Goal: Information Seeking & Learning: Learn about a topic

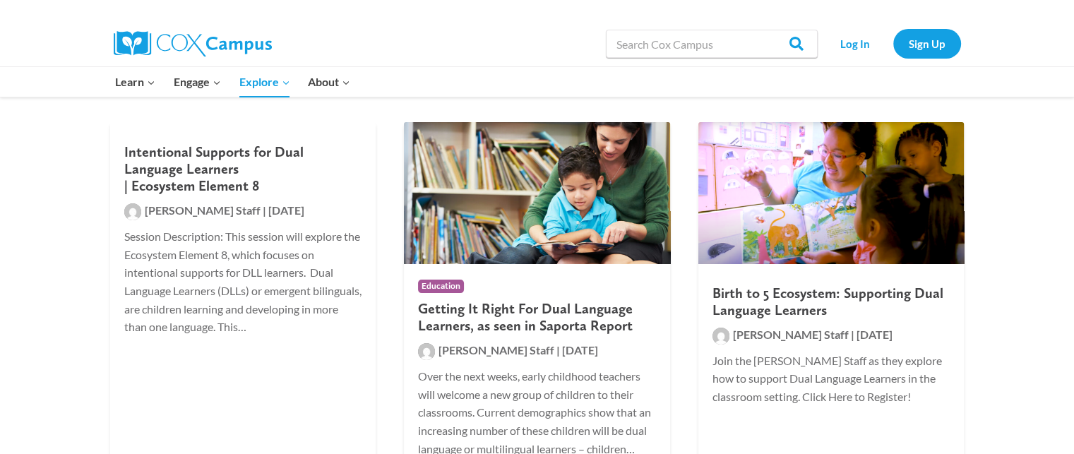
scroll to position [273, 0]
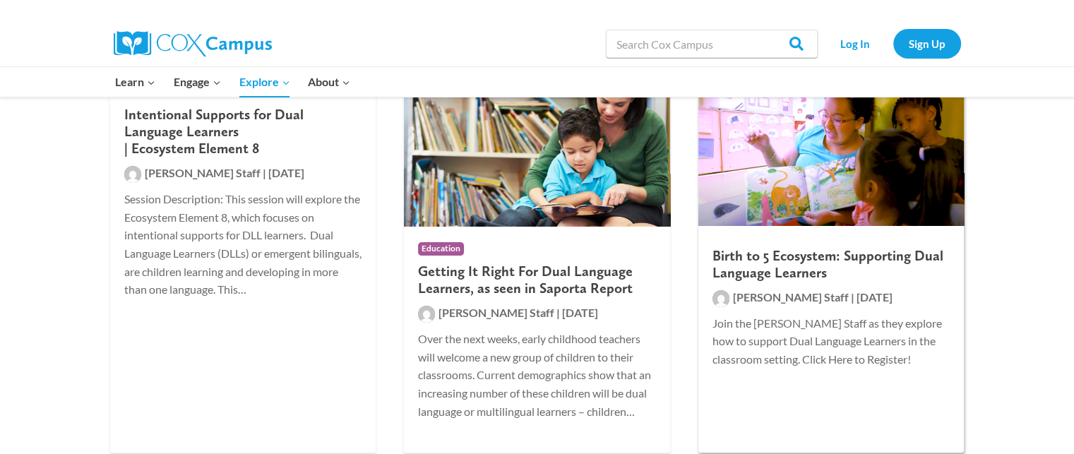
drag, startPoint x: 1077, startPoint y: 444, endPoint x: 746, endPoint y: 431, distance: 331.4
click at [746, 431] on link "Birth to 5 Ecosystem: Supporting Dual Language Learners [PERSON_NAME] Staff | […" at bounding box center [831, 269] width 266 height 368
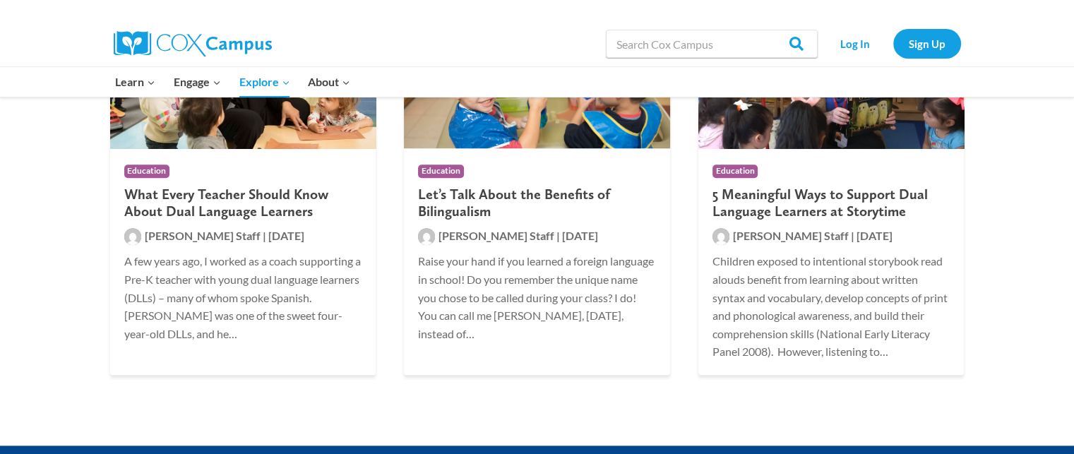
scroll to position [1637, 0]
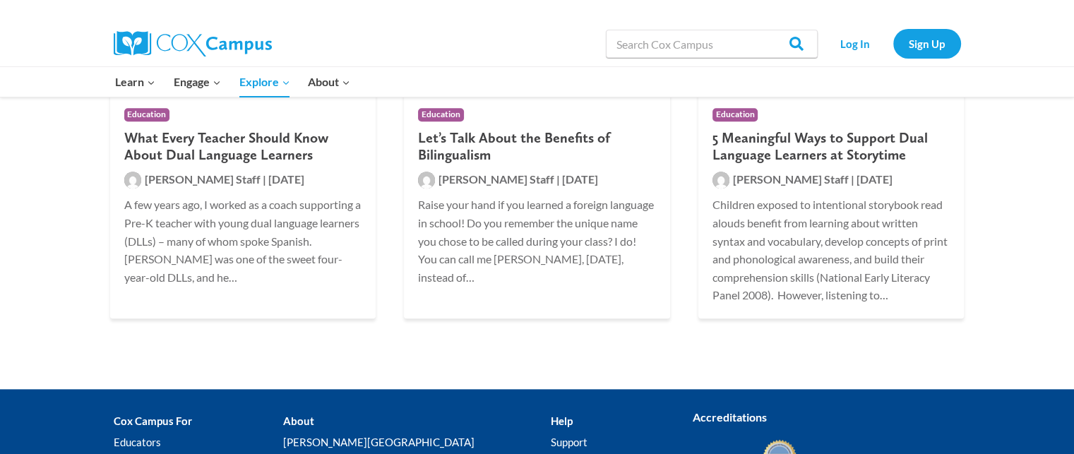
click at [573, 453] on ul "Support" at bounding box center [607, 444] width 113 height 27
